Goal: Information Seeking & Learning: Learn about a topic

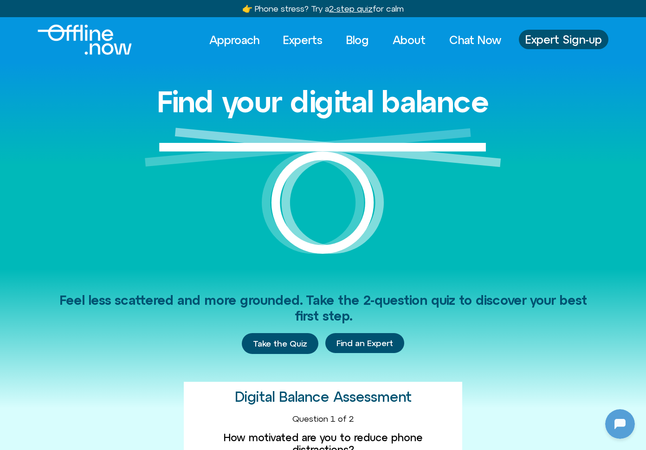
scroll to position [520, 0]
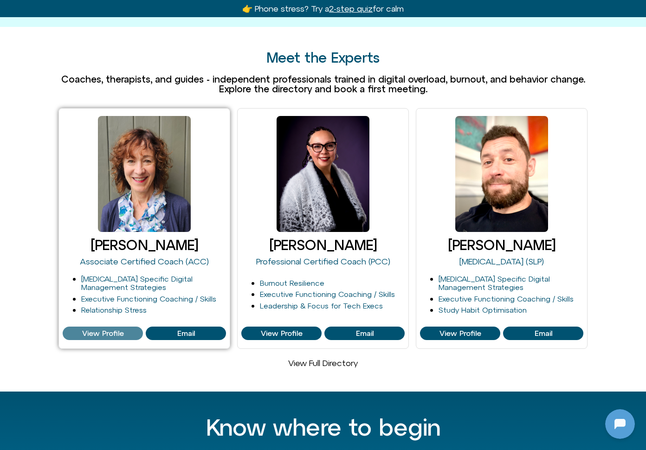
click at [118, 330] on span "View Profile" at bounding box center [103, 334] width 42 height 8
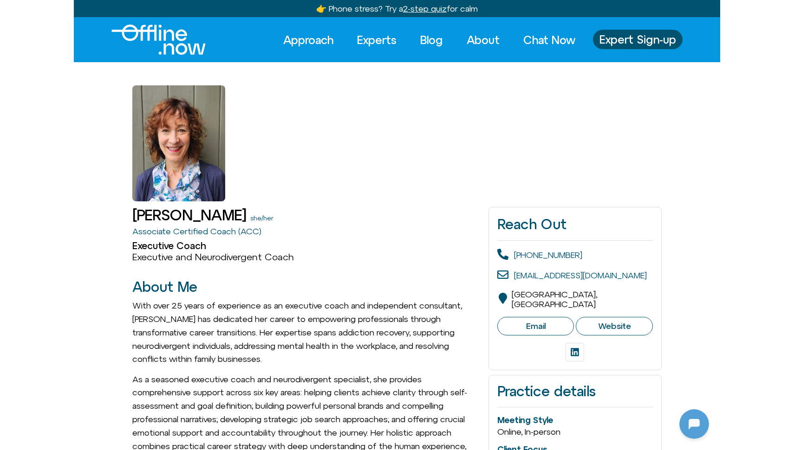
scroll to position [253, 0]
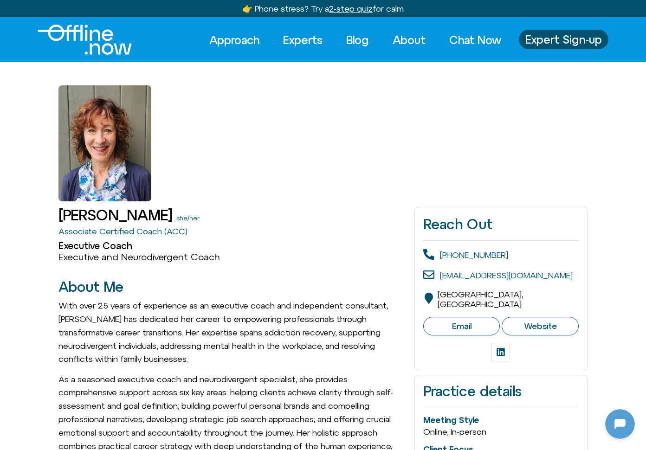
click at [251, 125] on div at bounding box center [322, 131] width 529 height 139
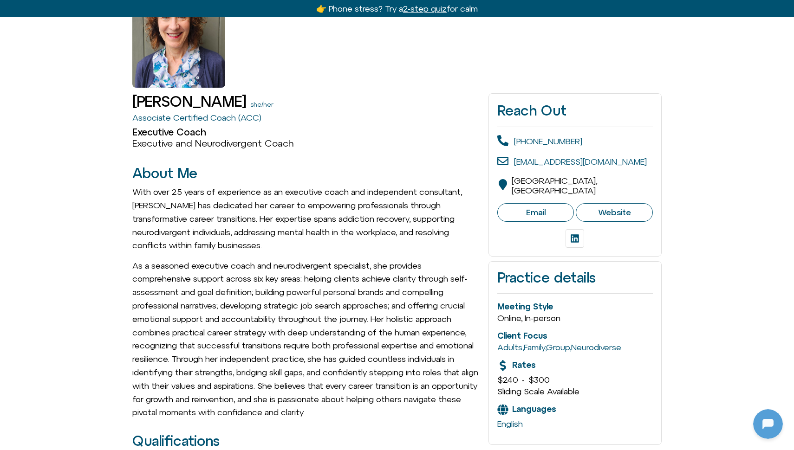
scroll to position [0, 0]
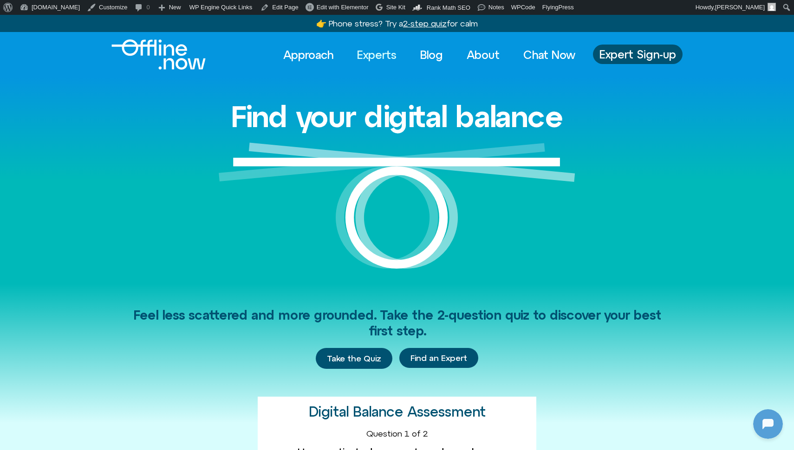
click at [364, 49] on link "Experts" at bounding box center [377, 55] width 56 height 20
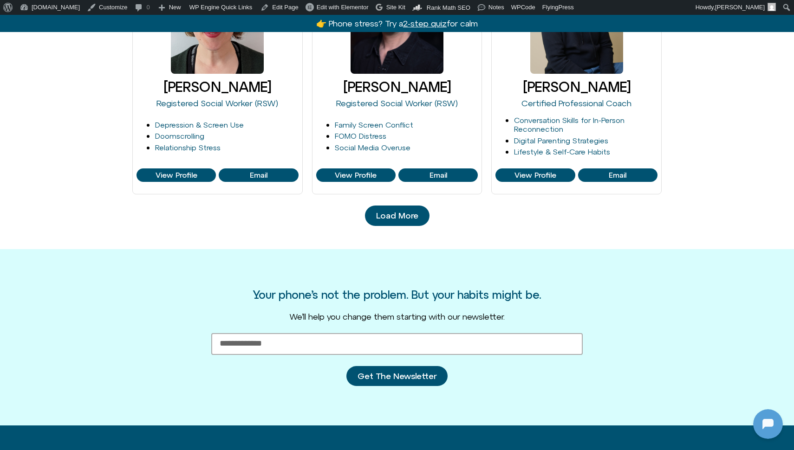
scroll to position [1021, 0]
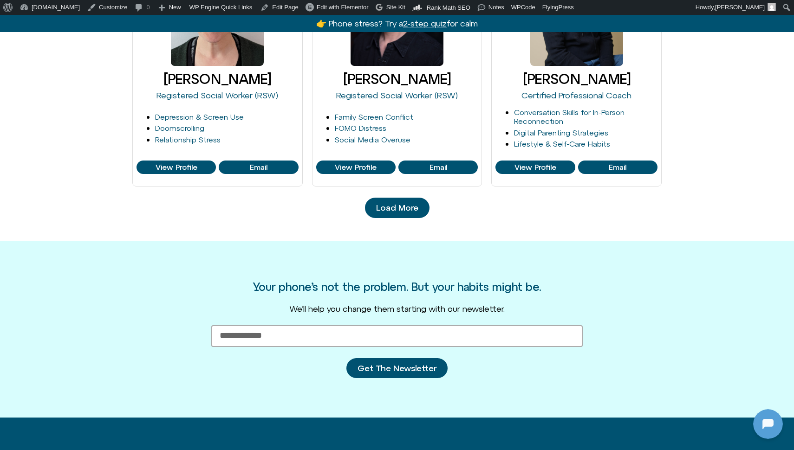
click at [399, 198] on link "Load More" at bounding box center [397, 208] width 65 height 20
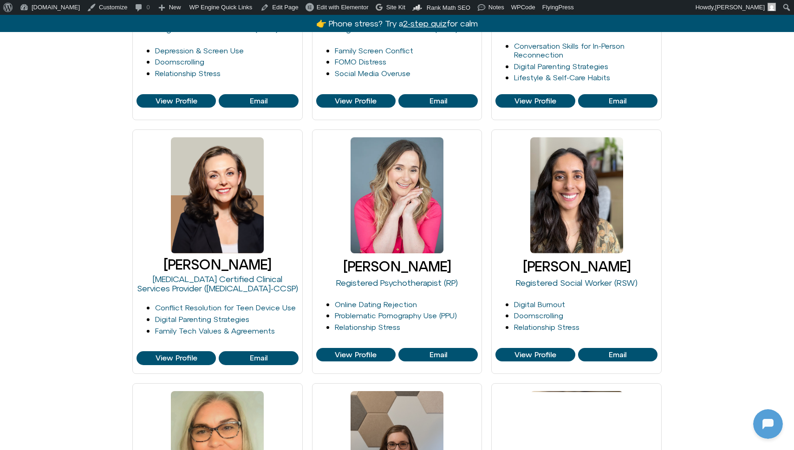
scroll to position [1230, 0]
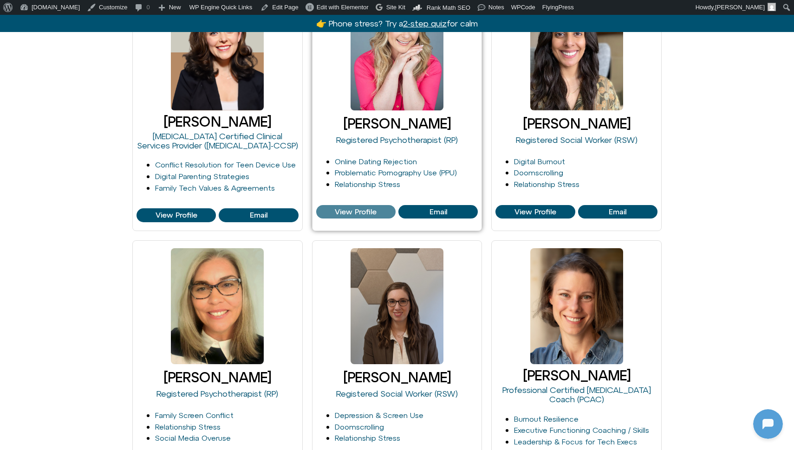
click at [356, 208] on span "View Profile" at bounding box center [356, 212] width 42 height 8
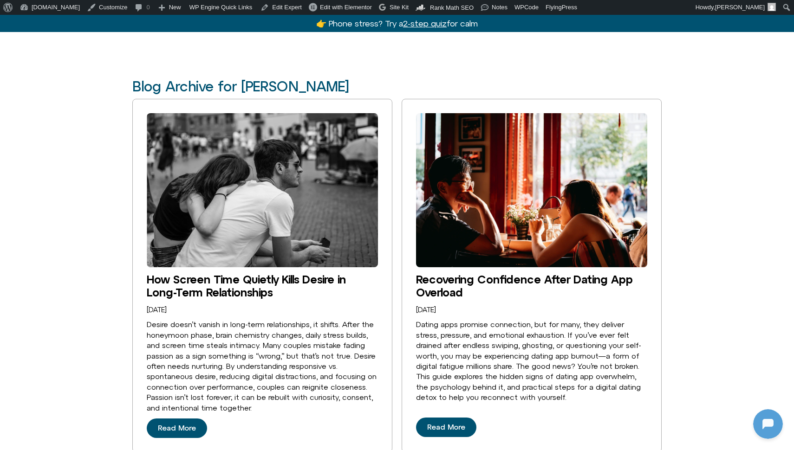
scroll to position [1844, 0]
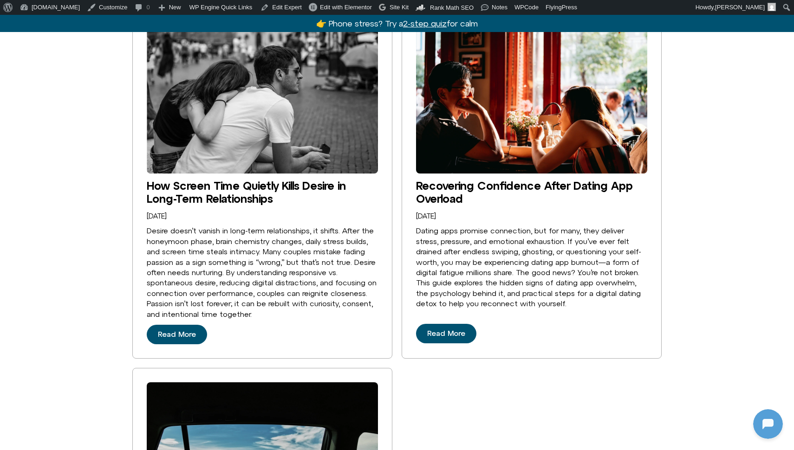
click at [366, 226] on div "Desire doesn’t vanish in long-term relationships, it shifts. After the honeymoo…" at bounding box center [262, 273] width 231 height 94
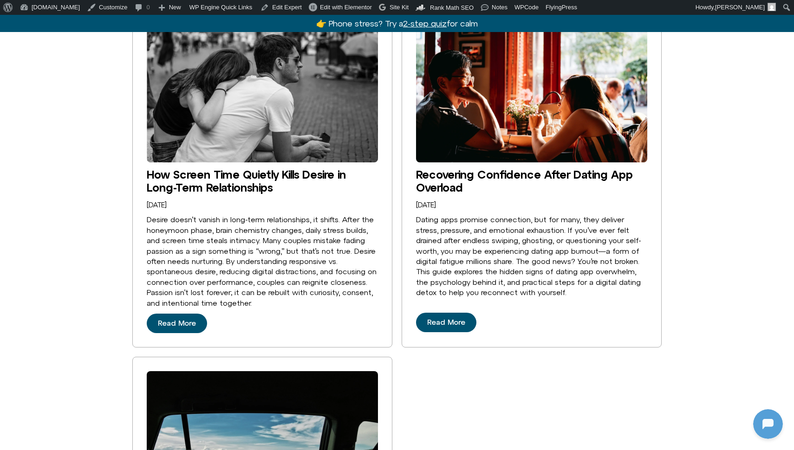
click at [702, 170] on div "Blog Archive for [PERSON_NAME] How Screen Time Quietly Kills Desire in Long-Ter…" at bounding box center [397, 336] width 794 height 749
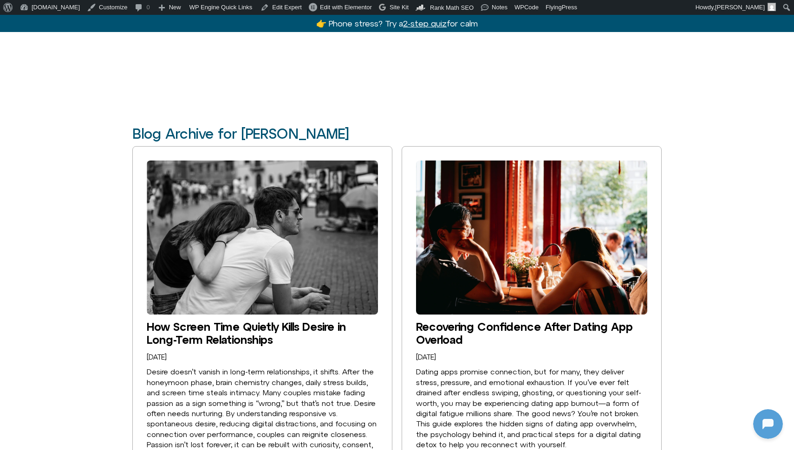
scroll to position [1796, 0]
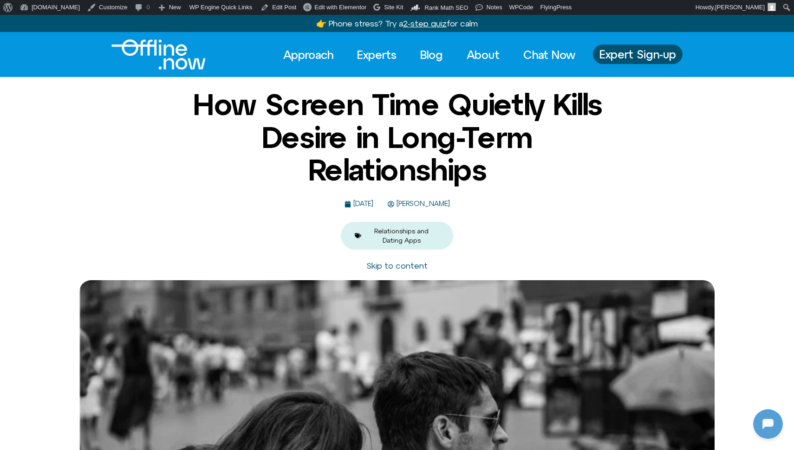
scroll to position [253, 0]
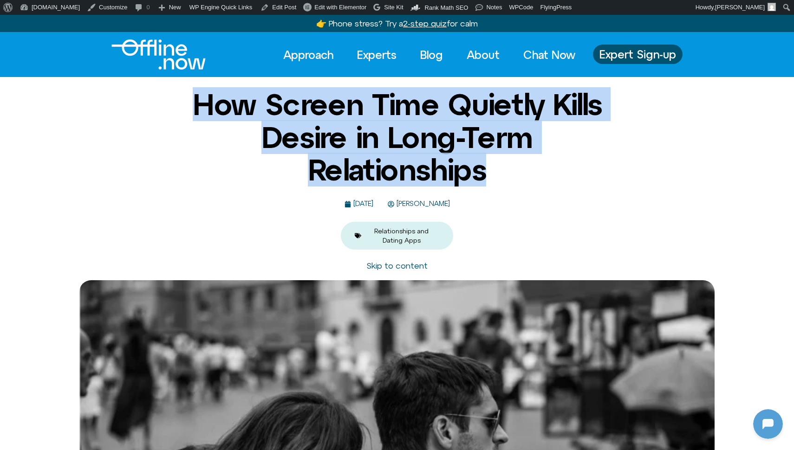
drag, startPoint x: 183, startPoint y: 102, endPoint x: 572, endPoint y: 194, distance: 398.9
click at [572, 194] on div "How Screen Time Quietly Kills Desire in Long-Term Relationships September 10, 2…" at bounding box center [397, 169] width 450 height 162
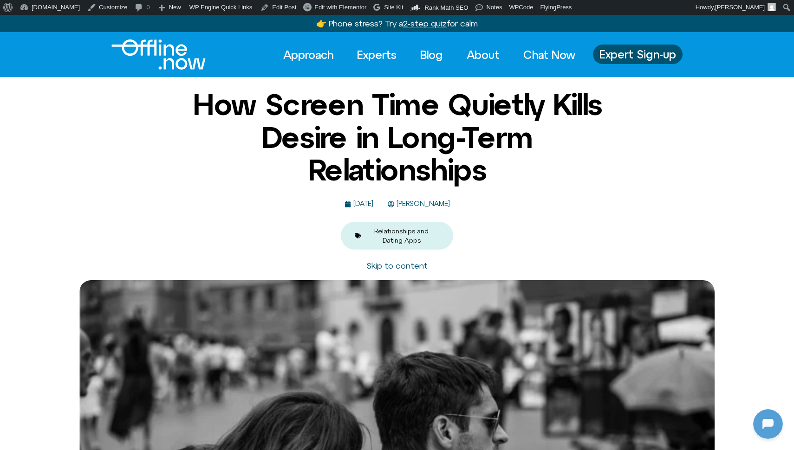
click at [537, 198] on div "How Screen Time Quietly Kills Desire in Long-Term Relationships September 10, 2…" at bounding box center [397, 169] width 450 height 162
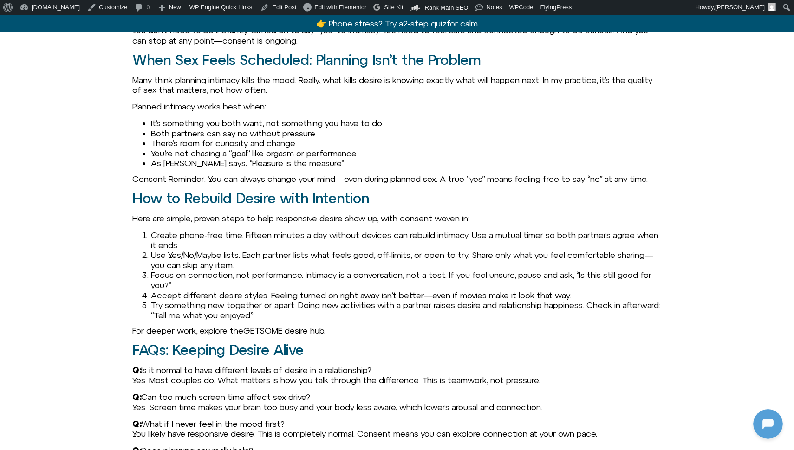
scroll to position [1190, 0]
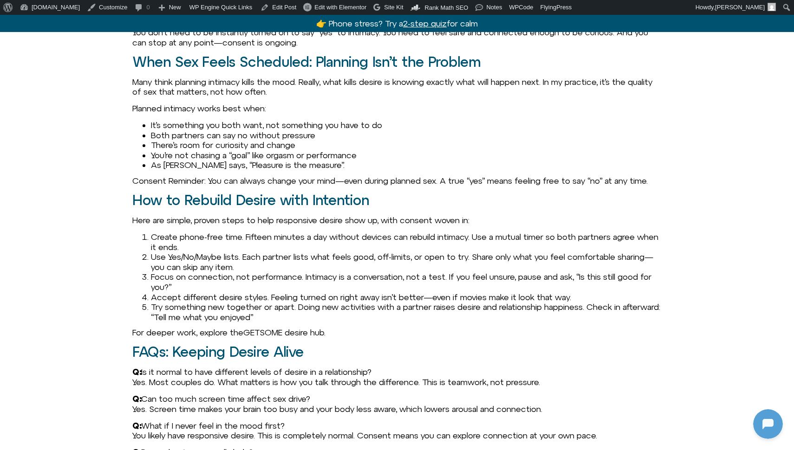
drag, startPoint x: 367, startPoint y: 344, endPoint x: 252, endPoint y: 342, distance: 115.1
click at [252, 338] on p "For deeper work, explore the GETSOME desire hub ." at bounding box center [396, 333] width 529 height 10
click at [413, 338] on p "For deeper work, explore the GETSOME desire hub ." at bounding box center [396, 333] width 529 height 10
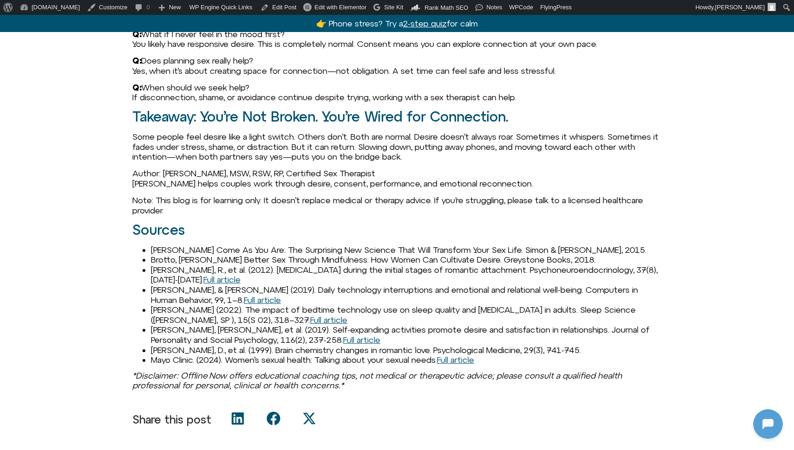
scroll to position [1584, 0]
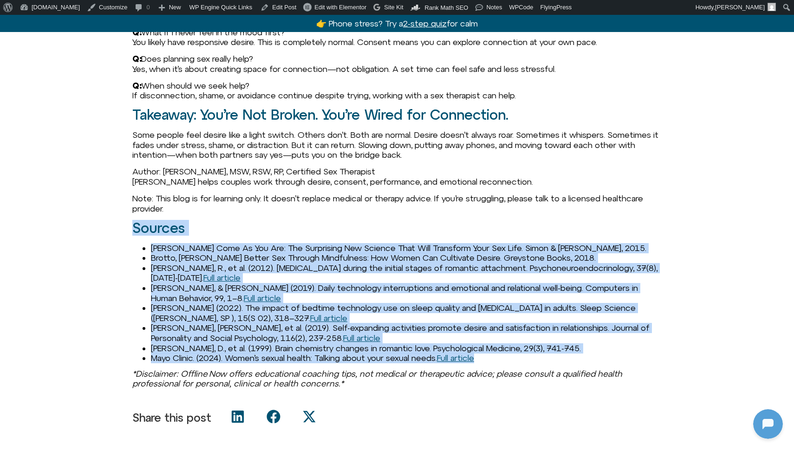
drag, startPoint x: 530, startPoint y: 360, endPoint x: 107, endPoint y: 236, distance: 440.3
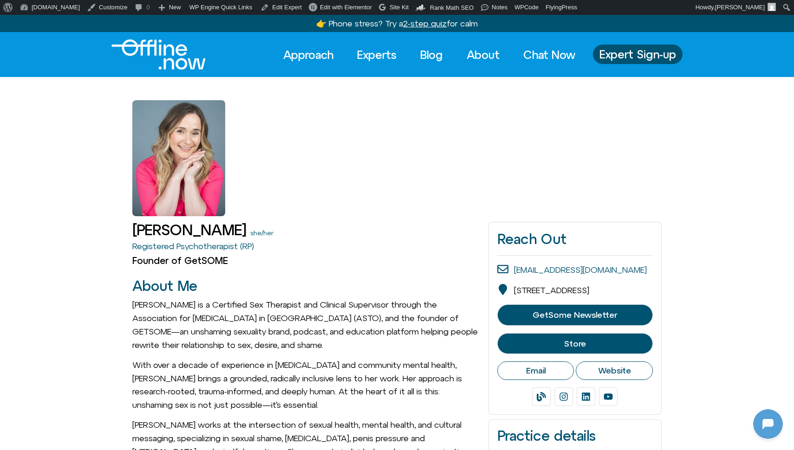
scroll to position [2, 0]
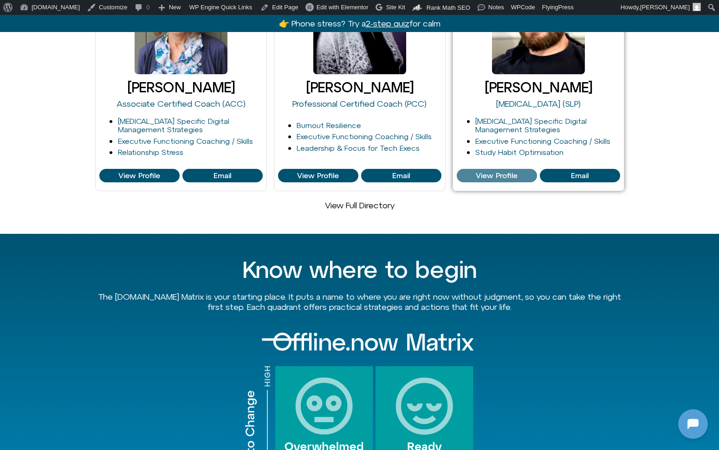
scroll to position [712, 0]
